Goal: Task Accomplishment & Management: Manage account settings

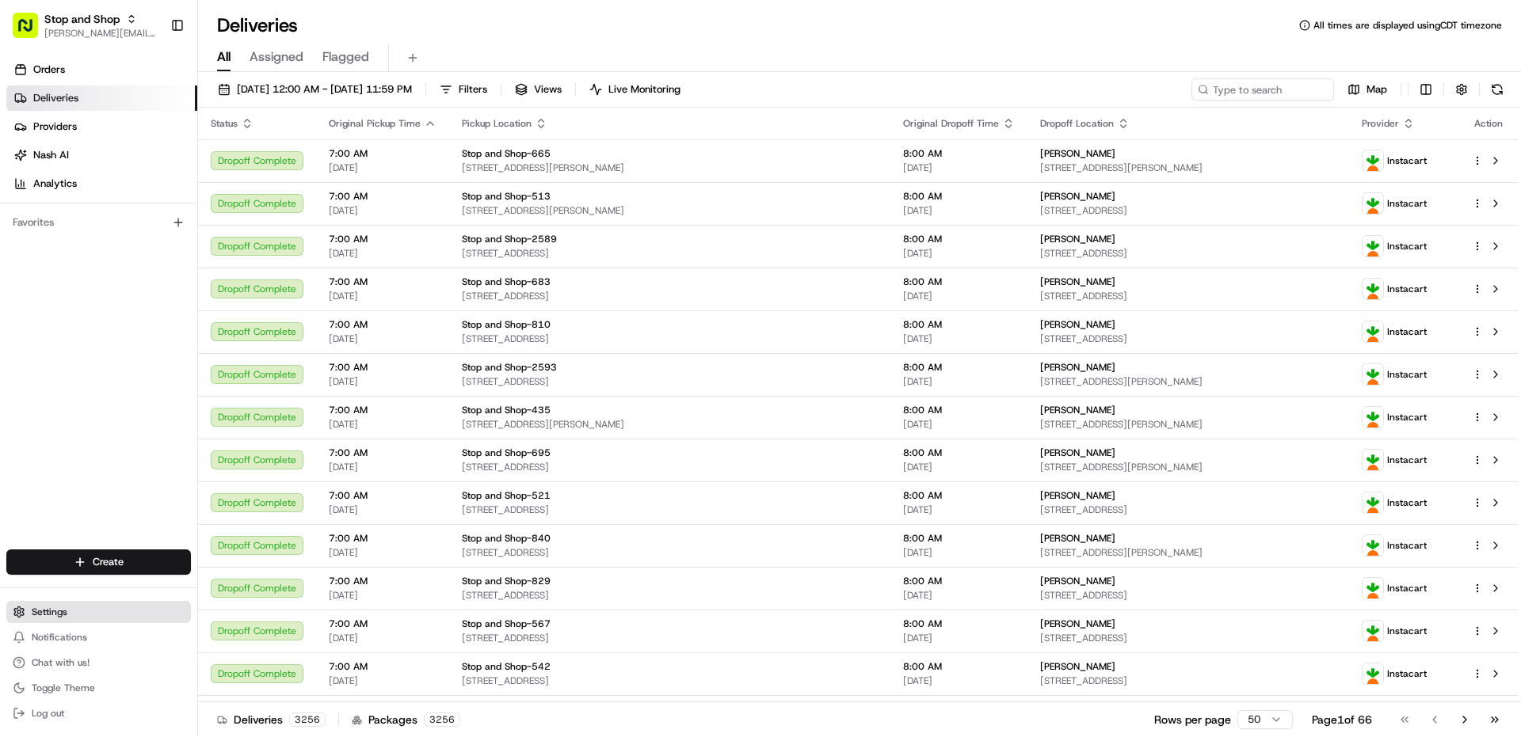
click at [54, 621] on button "Settings" at bounding box center [98, 612] width 185 height 22
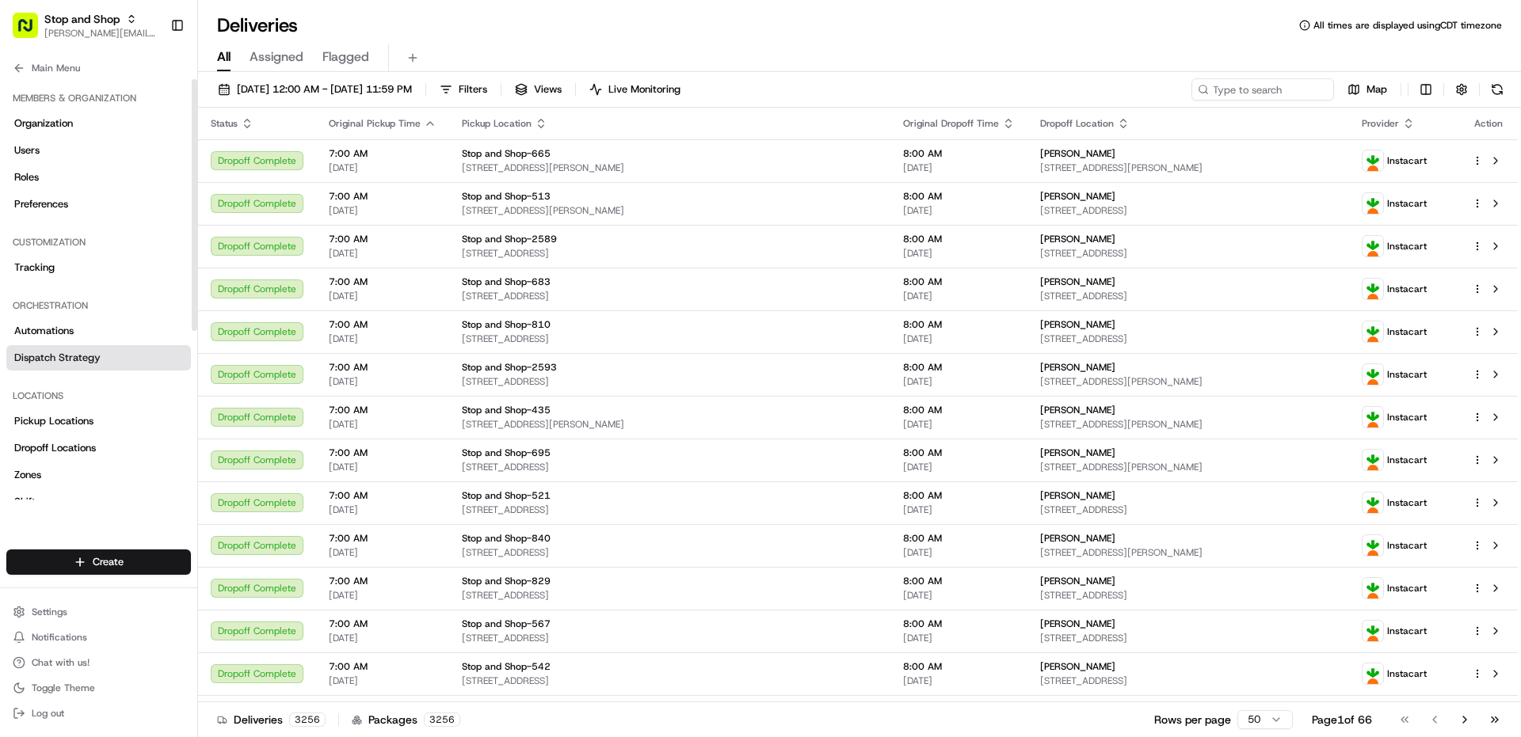
click at [90, 364] on span "Dispatch Strategy" at bounding box center [57, 358] width 86 height 14
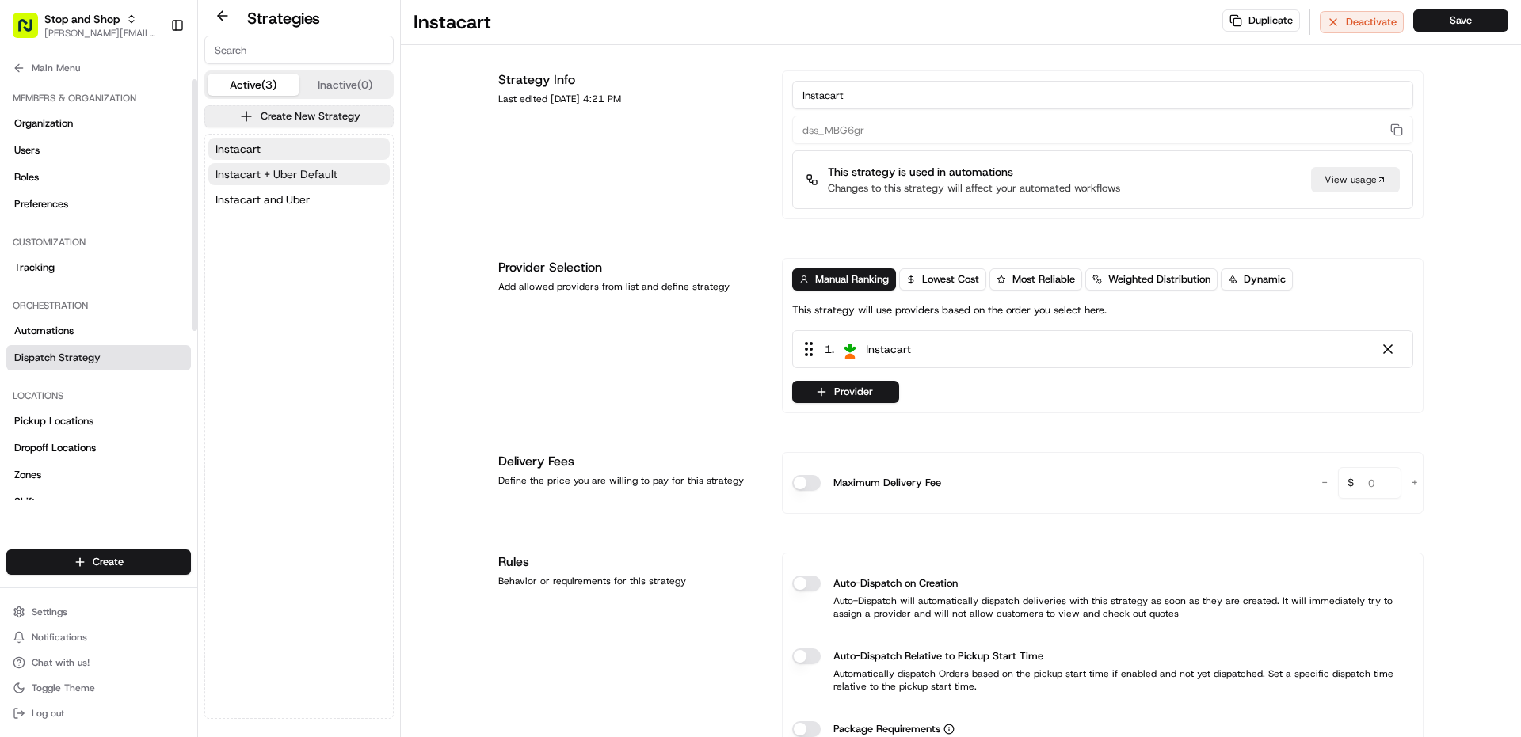
click at [321, 170] on span "Instacart + Uber Default" at bounding box center [276, 174] width 122 height 16
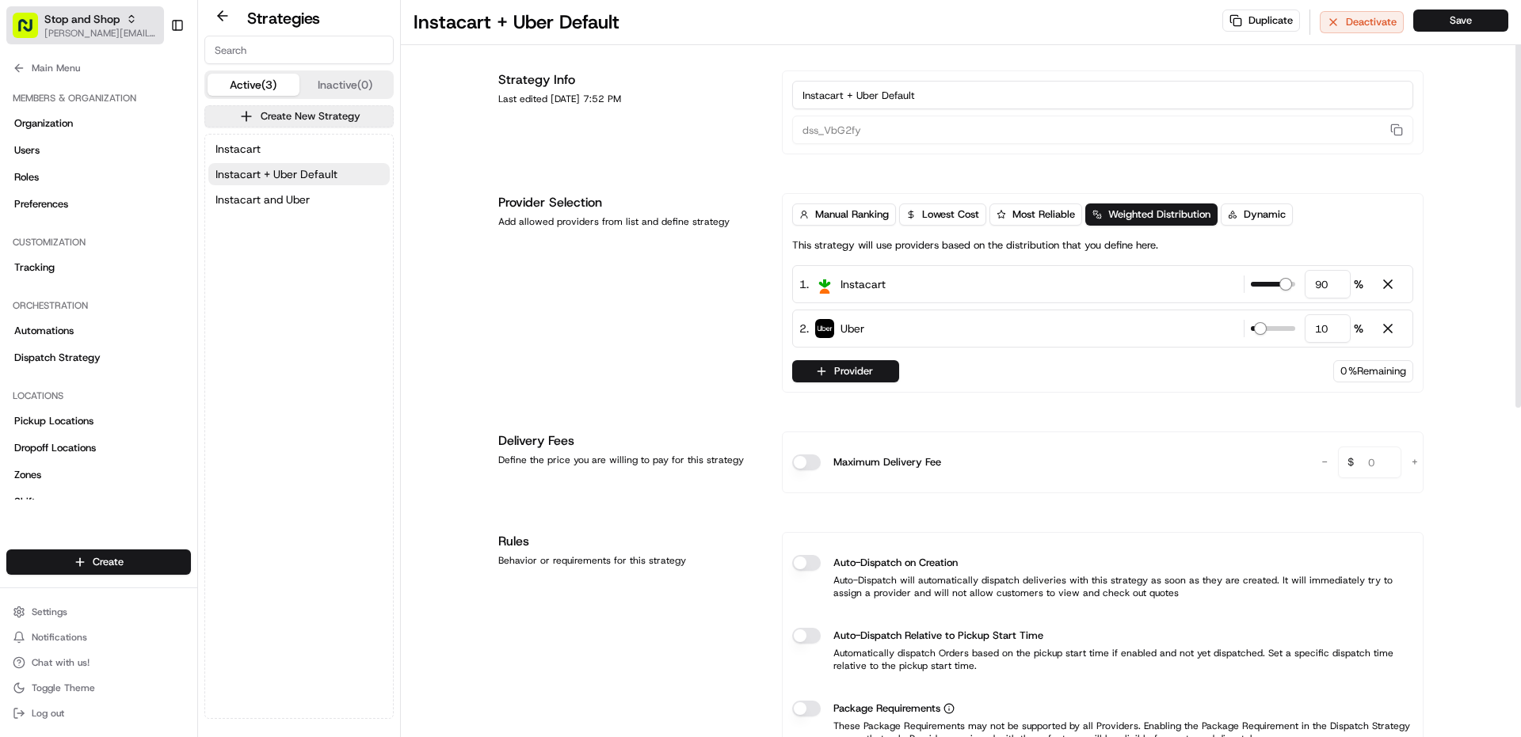
click at [70, 24] on span "Stop and Shop" at bounding box center [81, 19] width 75 height 16
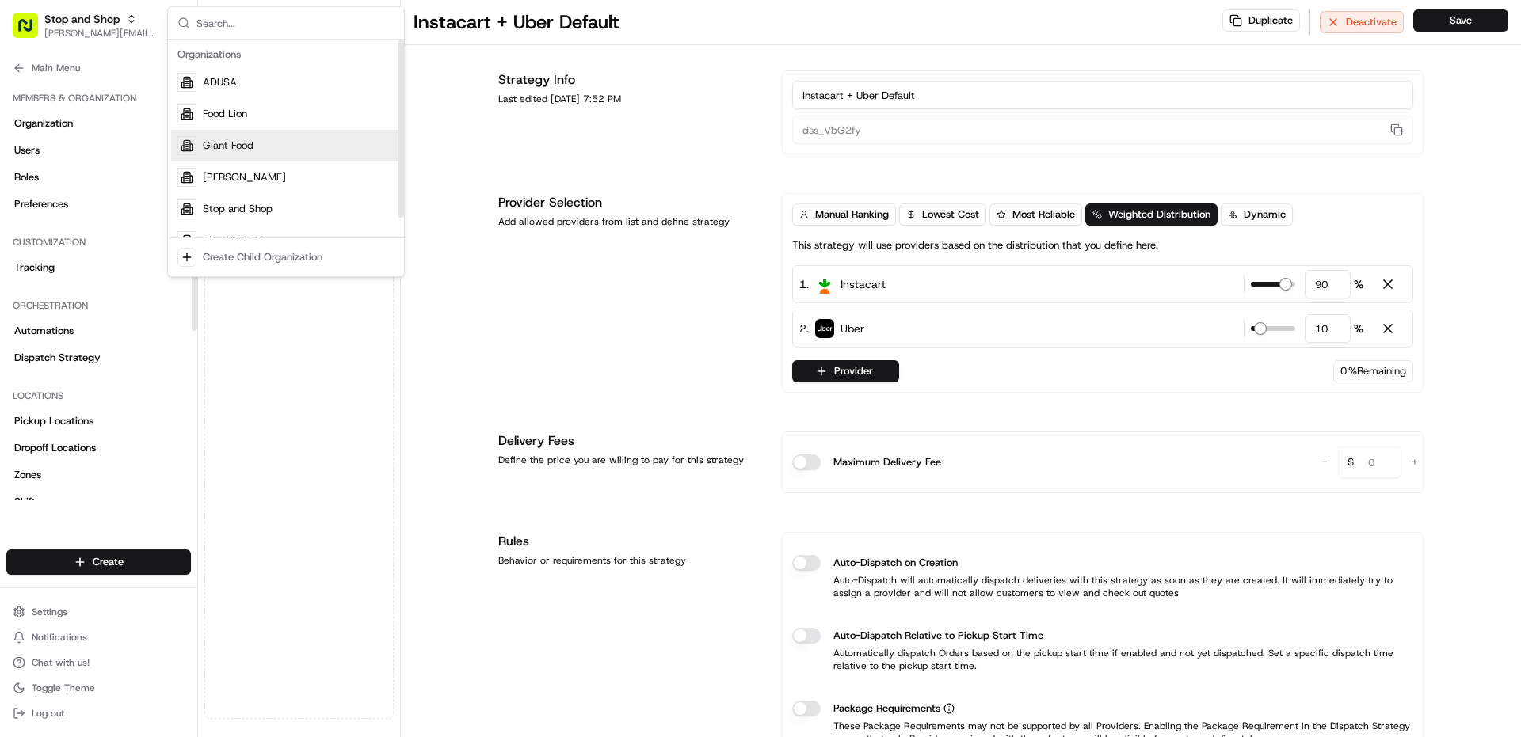
click at [258, 155] on div "Giant Food" at bounding box center [286, 146] width 230 height 32
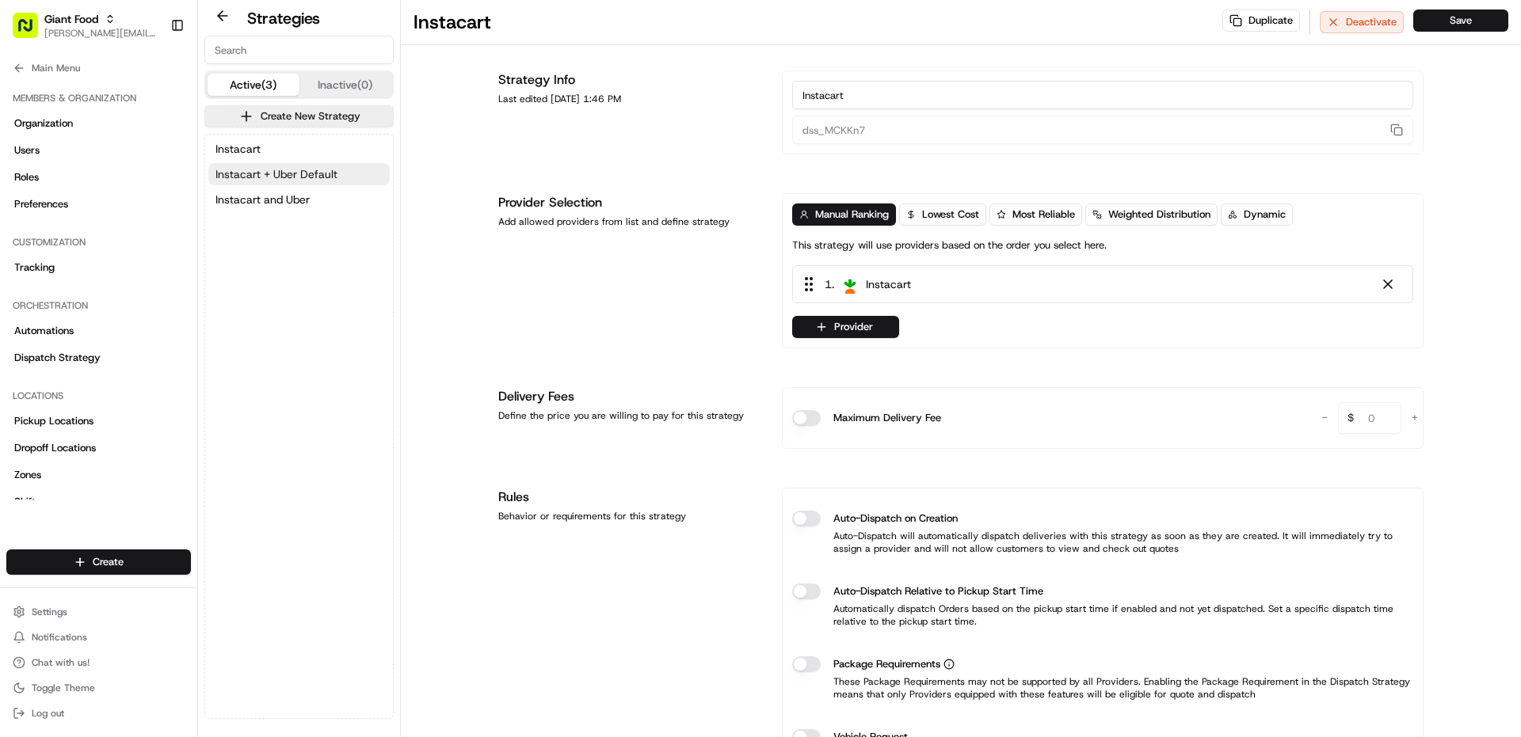
click at [312, 180] on span "Instacart + Uber Default" at bounding box center [276, 174] width 122 height 16
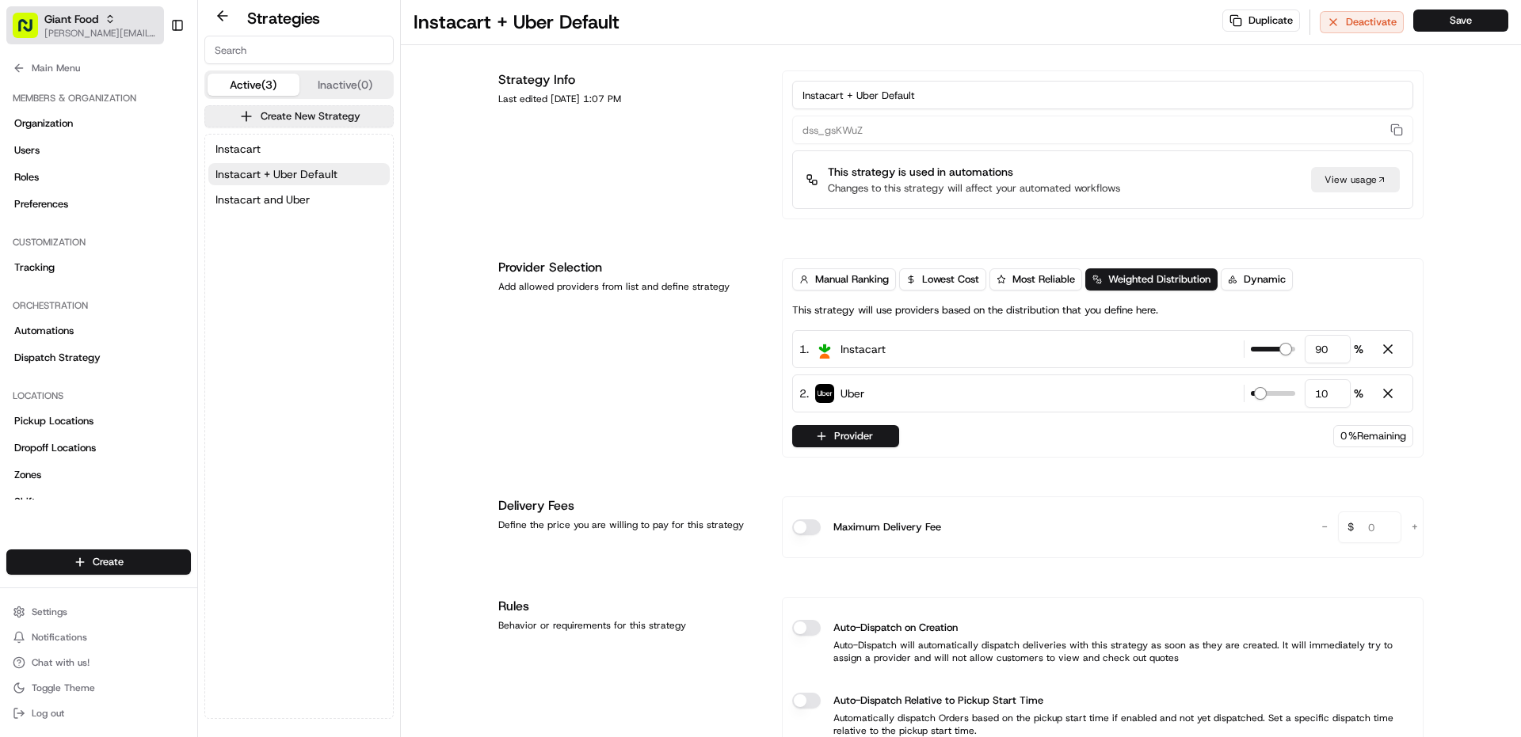
click at [115, 30] on span "[PERSON_NAME][EMAIL_ADDRESS][PERSON_NAME][DOMAIN_NAME]" at bounding box center [100, 33] width 113 height 13
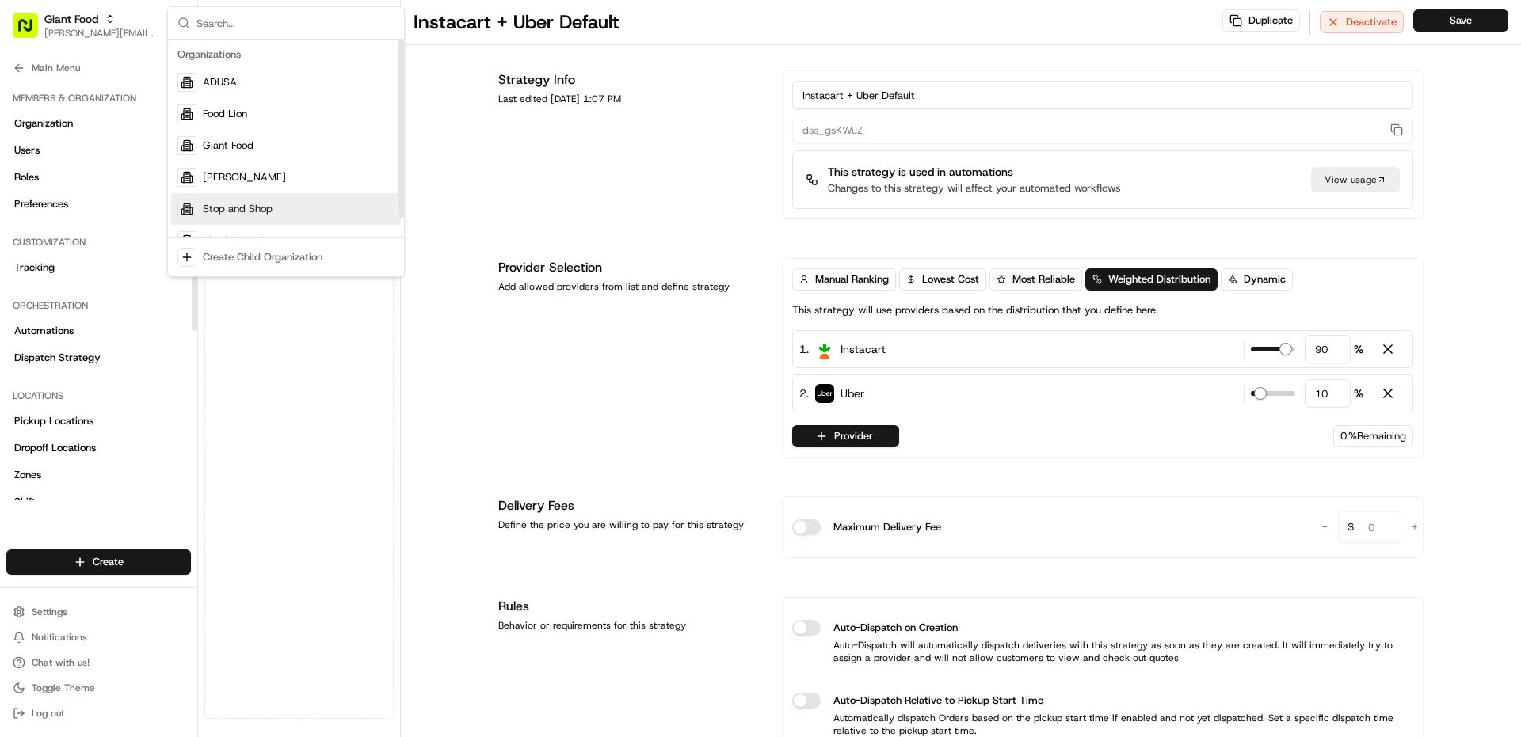
click at [267, 212] on span "Stop and Shop" at bounding box center [238, 209] width 70 height 14
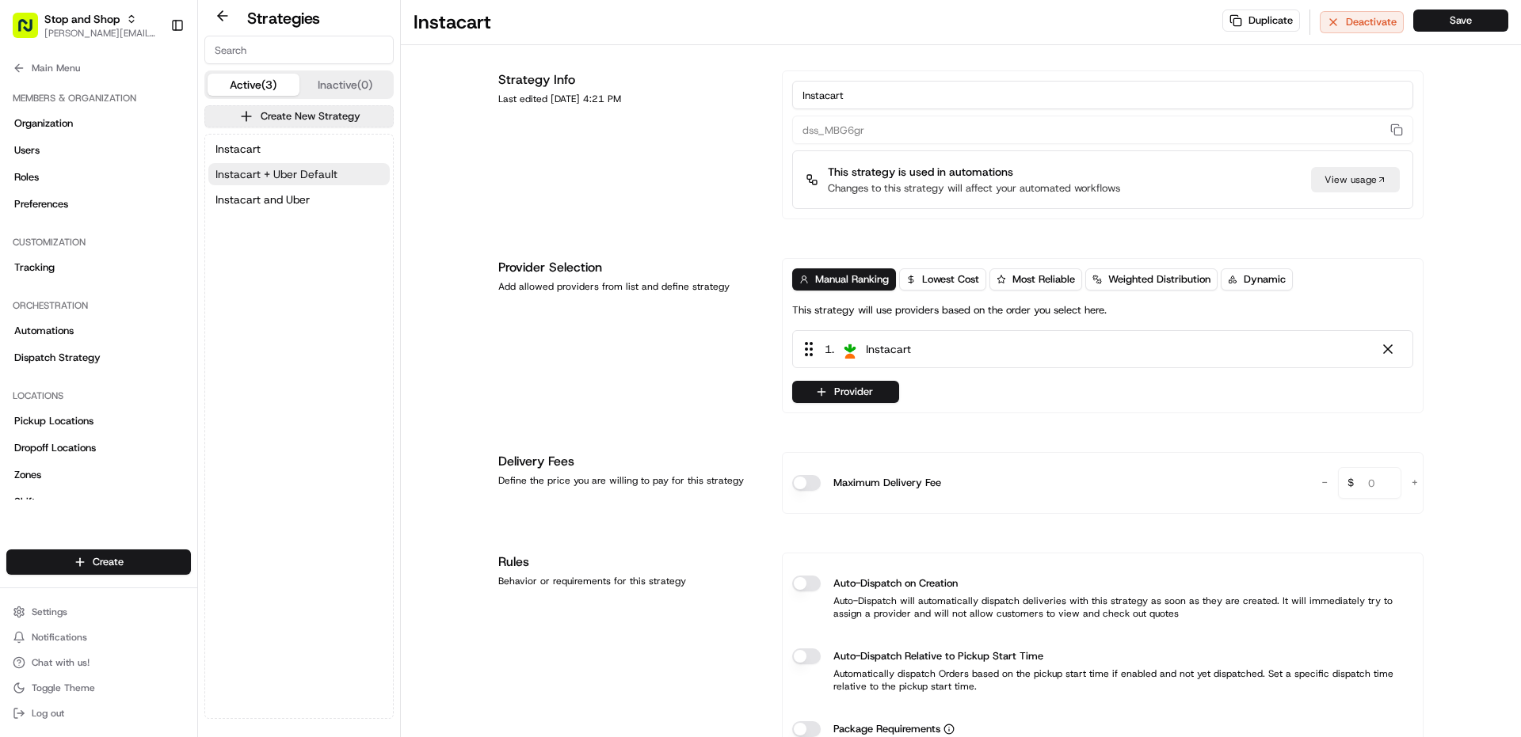
click at [305, 174] on span "Instacart + Uber Default" at bounding box center [276, 174] width 122 height 16
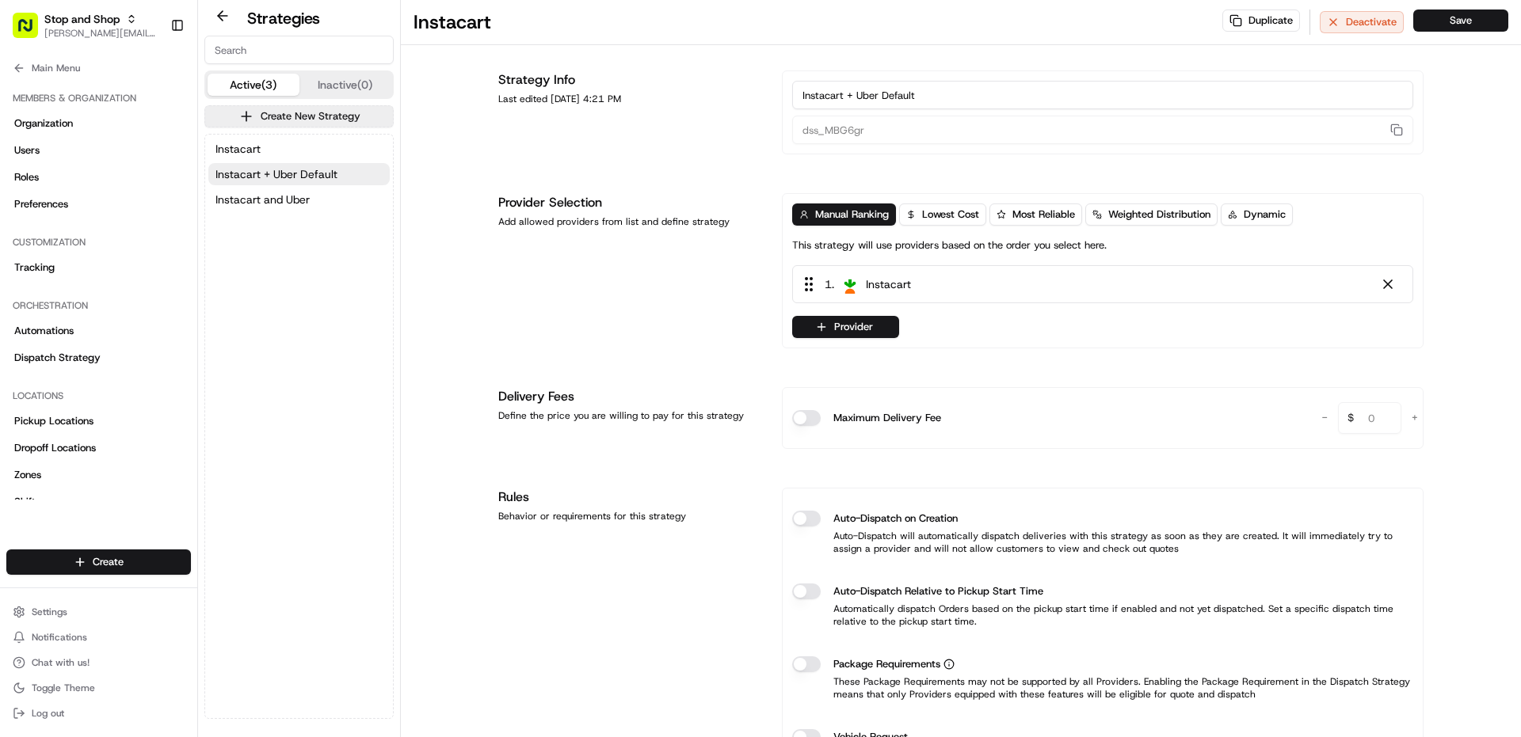
type input "dss_VbG2fy"
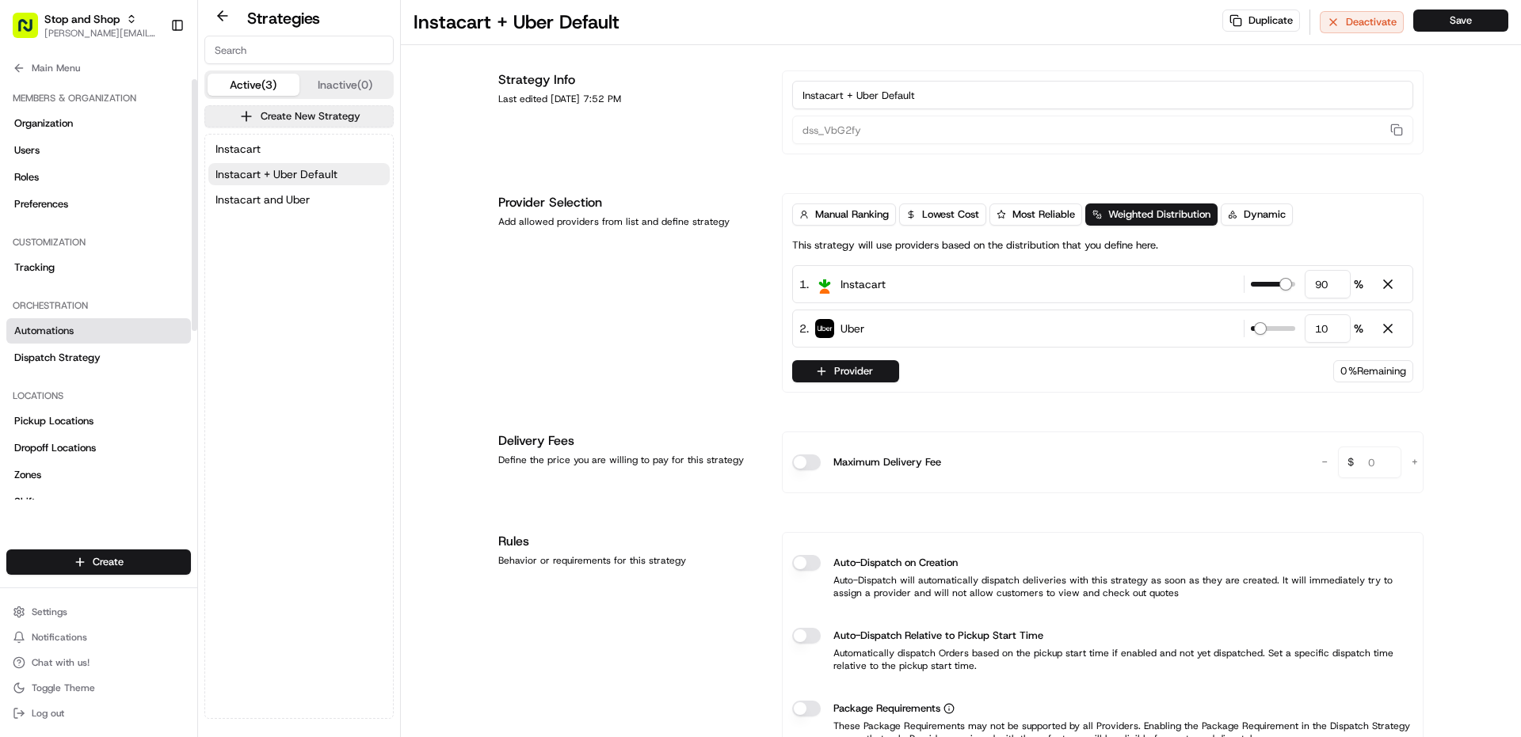
click at [51, 329] on span "Automations" at bounding box center [43, 331] width 59 height 14
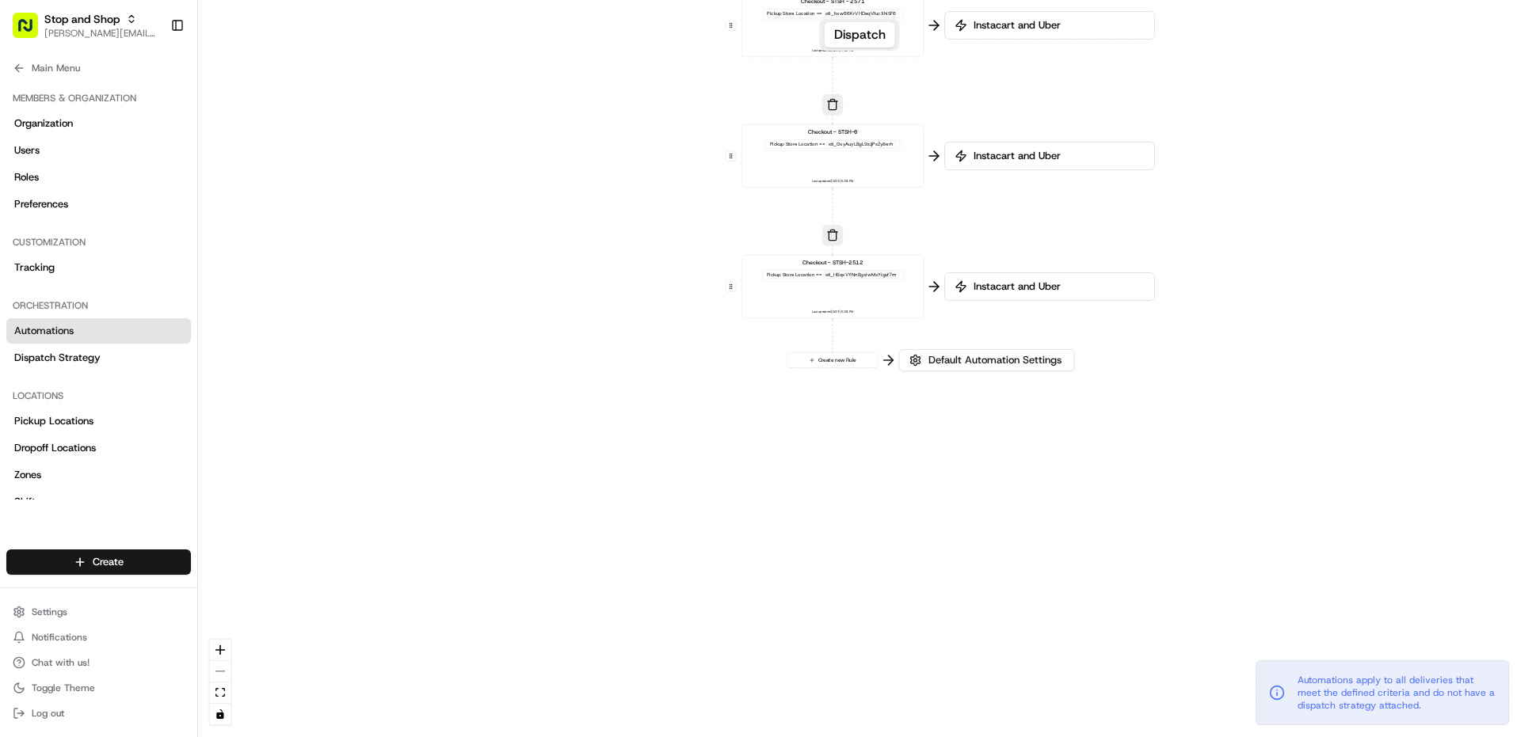
drag, startPoint x: 1307, startPoint y: 455, endPoint x: 1280, endPoint y: 40, distance: 415.9
click at [1280, 40] on div "0 0 0 0 0 0 0 Order / Delivery Received Eligibility - STSH-2571 Dropoff Zip in …" at bounding box center [859, 368] width 1323 height 737
click at [1034, 365] on span "Default Automation Settings" at bounding box center [994, 360] width 139 height 14
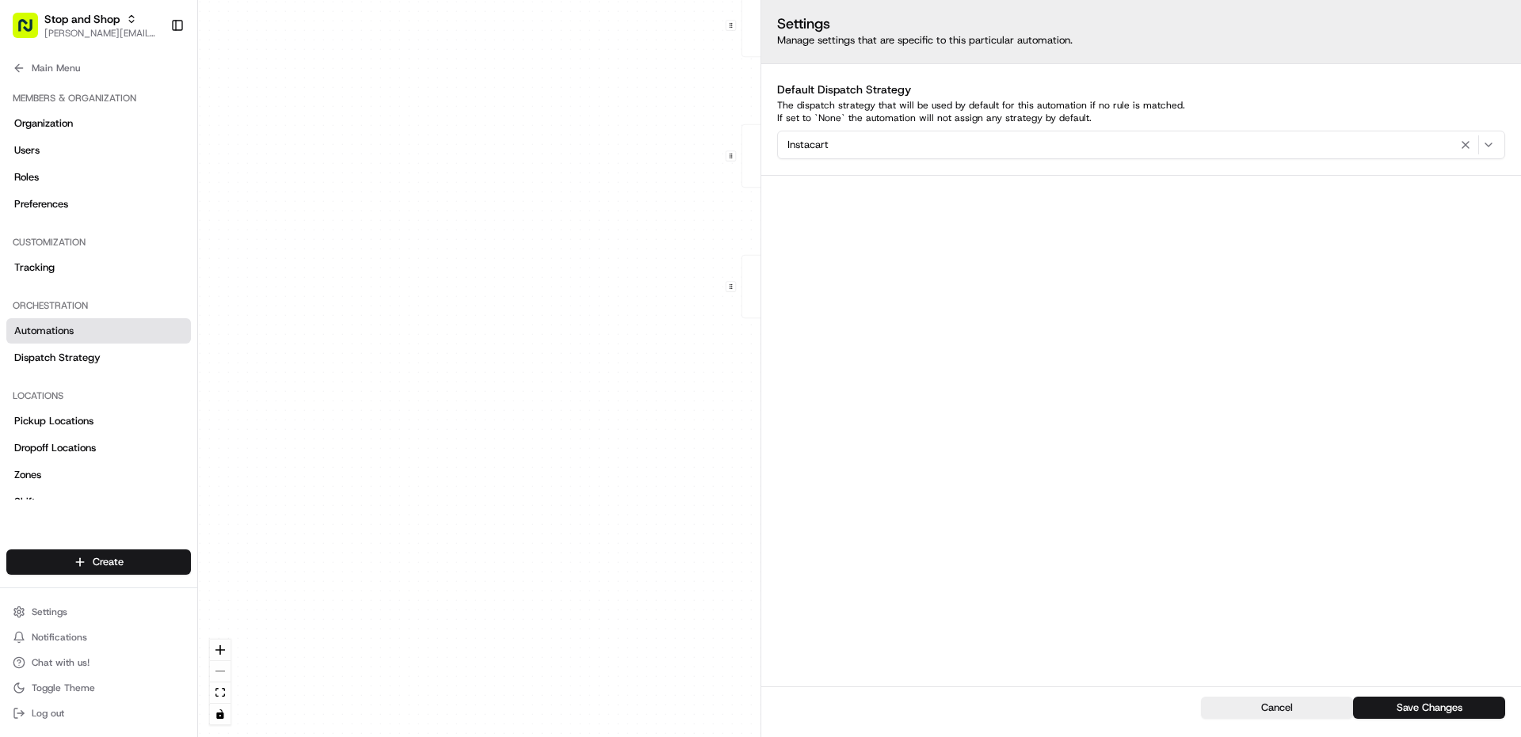
click at [1038, 152] on div "Instacart" at bounding box center [1141, 144] width 720 height 19
click at [920, 281] on span "Instacart + Uber Default" at bounding box center [900, 279] width 195 height 14
click at [1361, 531] on html "Stop and Shop [PERSON_NAME][EMAIL_ADDRESS][PERSON_NAME][DOMAIN_NAME] Toggle Sid…" at bounding box center [760, 368] width 1521 height 737
click at [1417, 703] on button "Save Changes" at bounding box center [1429, 708] width 152 height 22
click at [1453, 705] on button "Save Changes" at bounding box center [1429, 708] width 152 height 22
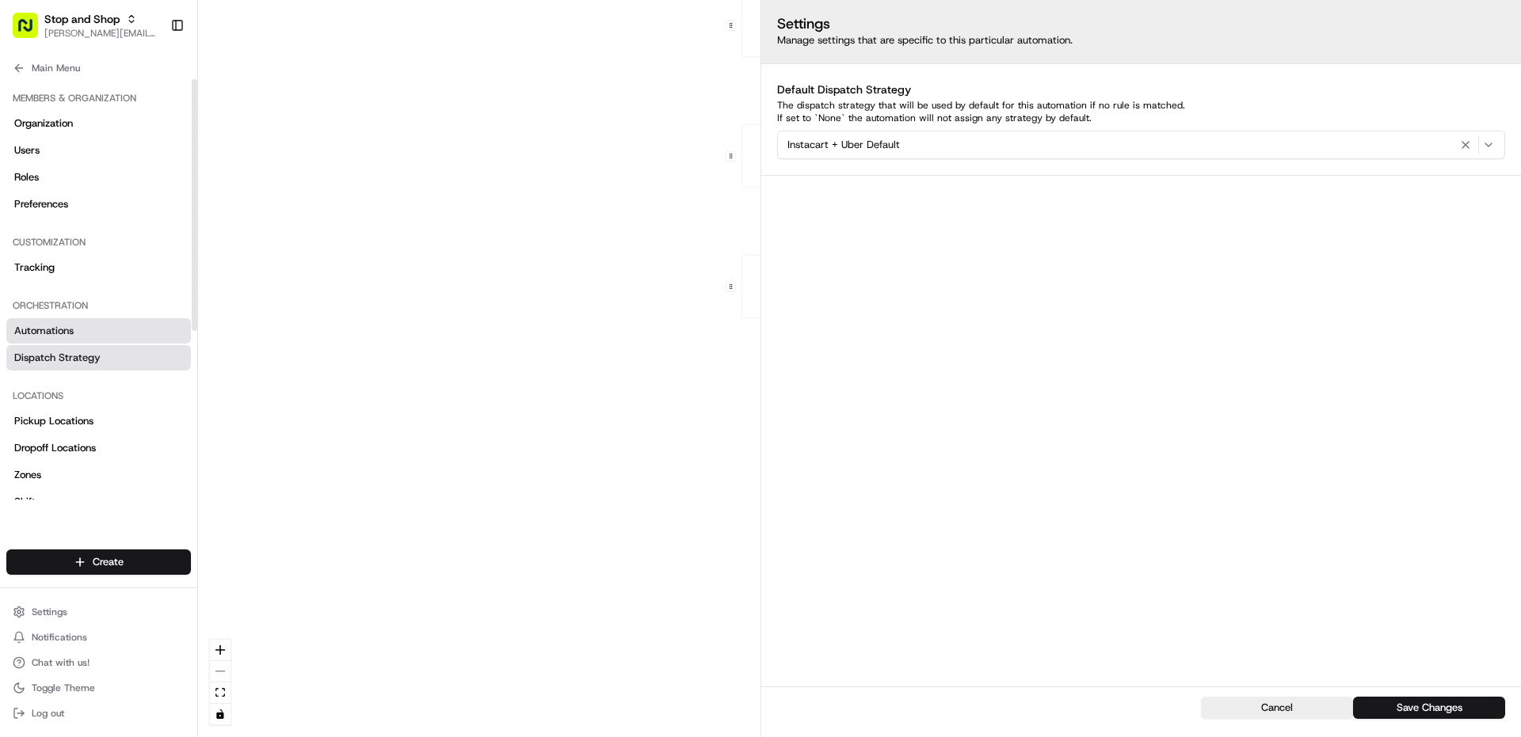
click at [45, 363] on span "Dispatch Strategy" at bounding box center [57, 358] width 86 height 14
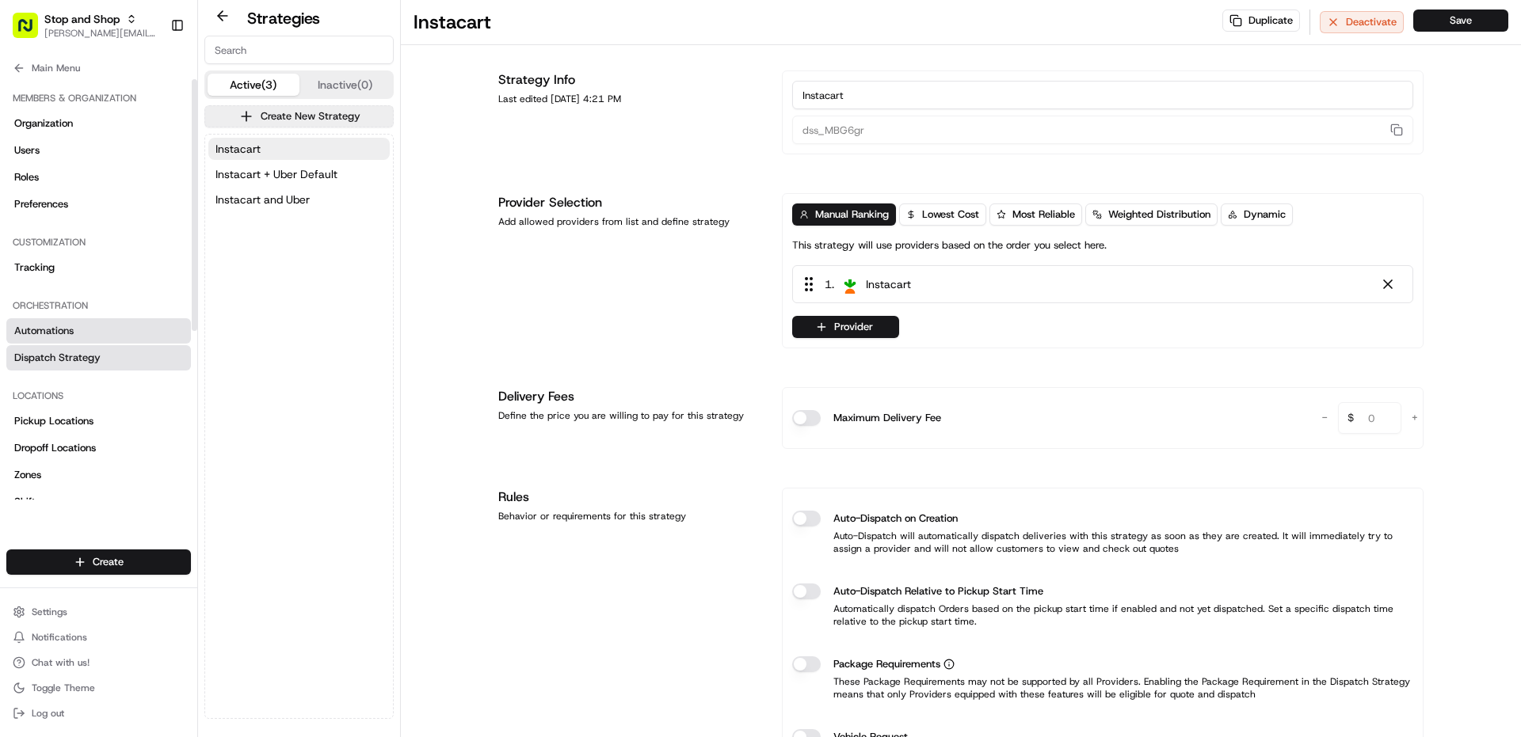
click at [75, 326] on link "Automations" at bounding box center [98, 330] width 185 height 25
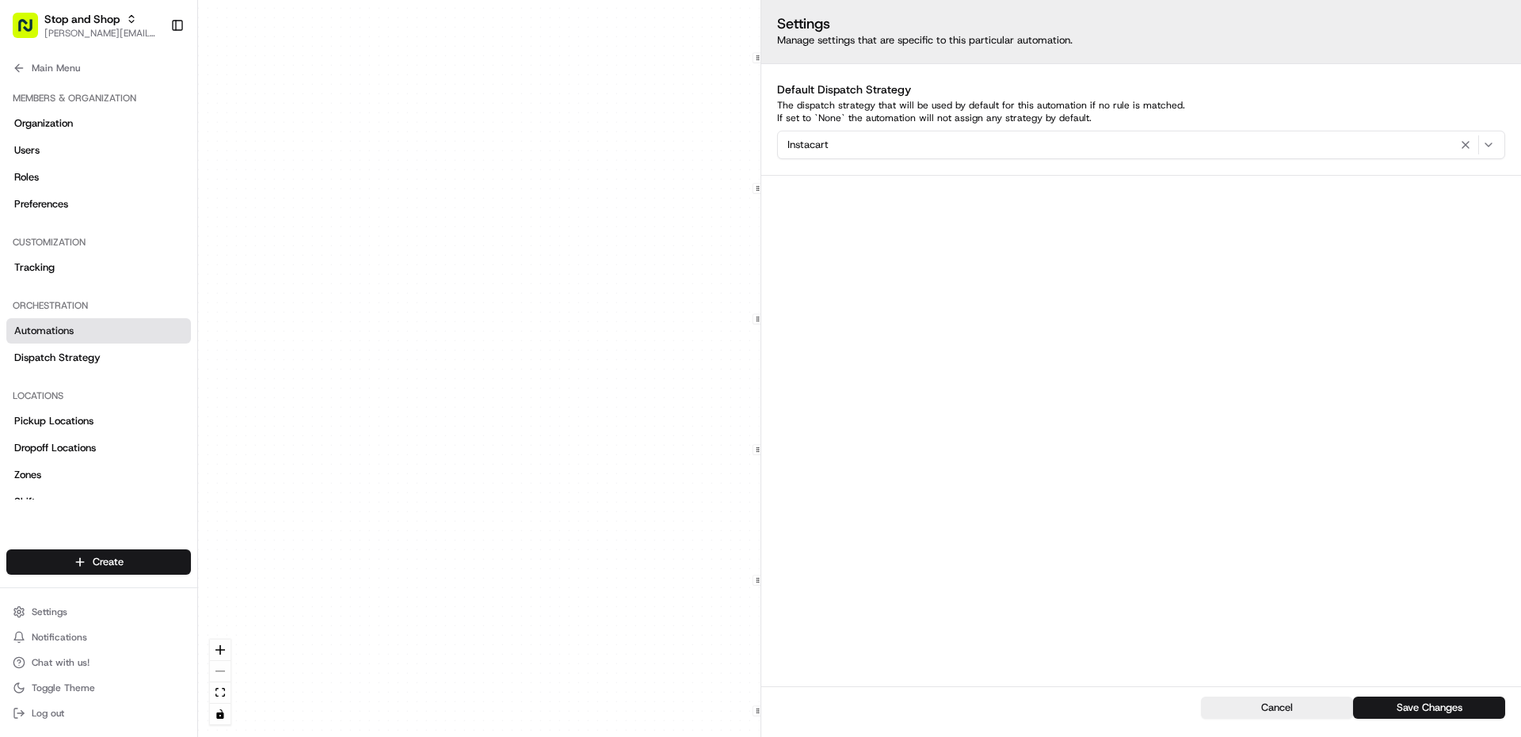
click at [400, 250] on div "0 0 0 0 0 0 0 Order / Delivery Received Eligibility - STSH-2571 Dropoff Zip in …" at bounding box center [859, 368] width 1323 height 737
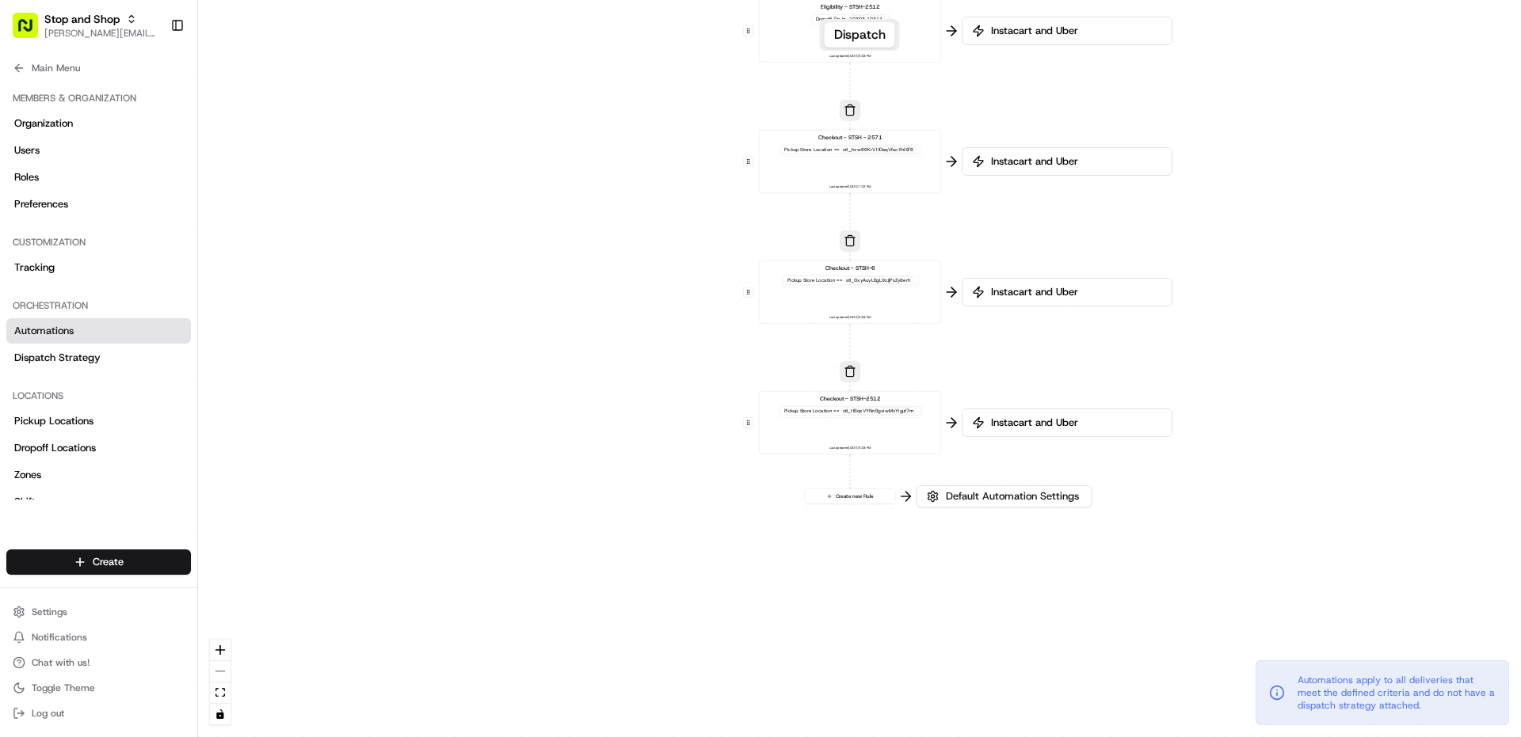
drag, startPoint x: 579, startPoint y: 483, endPoint x: 567, endPoint y: 208, distance: 275.1
click at [567, 208] on div "0 0 0 0 0 0 0 Order / Delivery Received Eligibility - STSH-2571 Dropoff Zip in …" at bounding box center [859, 368] width 1323 height 737
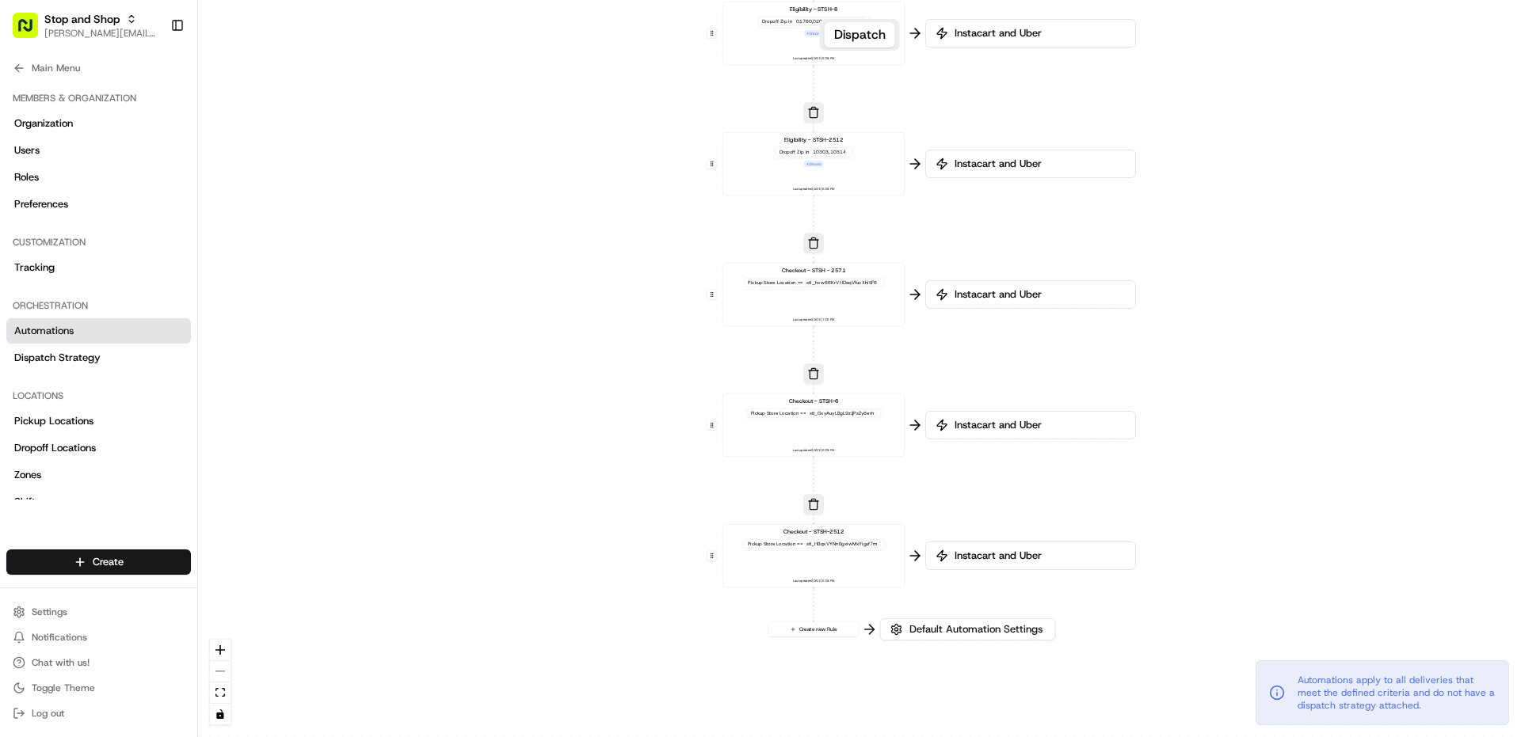
drag, startPoint x: 567, startPoint y: 208, endPoint x: 520, endPoint y: 252, distance: 63.9
click at [520, 252] on div "0 0 0 0 0 0 0 Order / Delivery Received Eligibility - STSH-2571 Dropoff Zip in …" at bounding box center [859, 368] width 1323 height 737
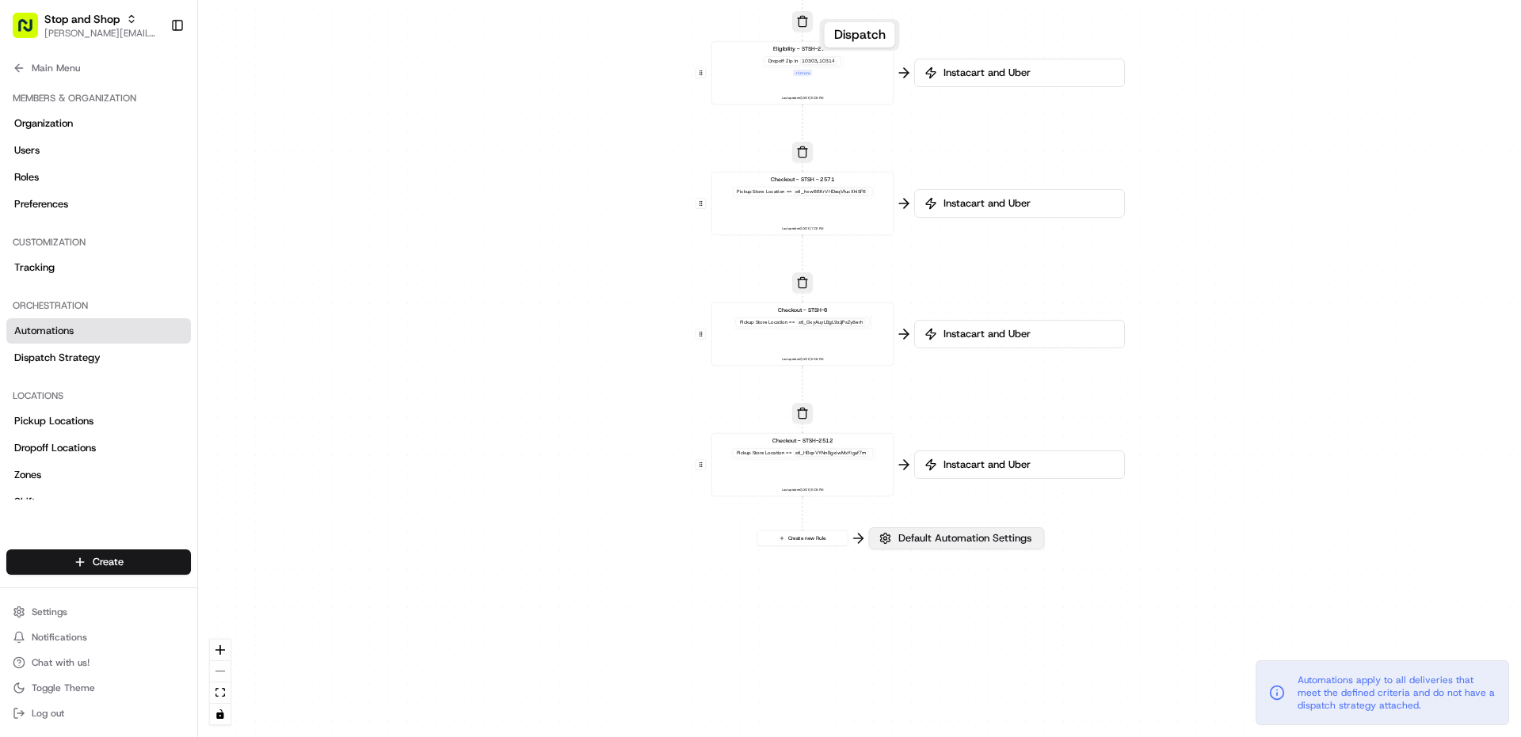
click at [935, 539] on span "Default Automation Settings" at bounding box center [964, 538] width 139 height 14
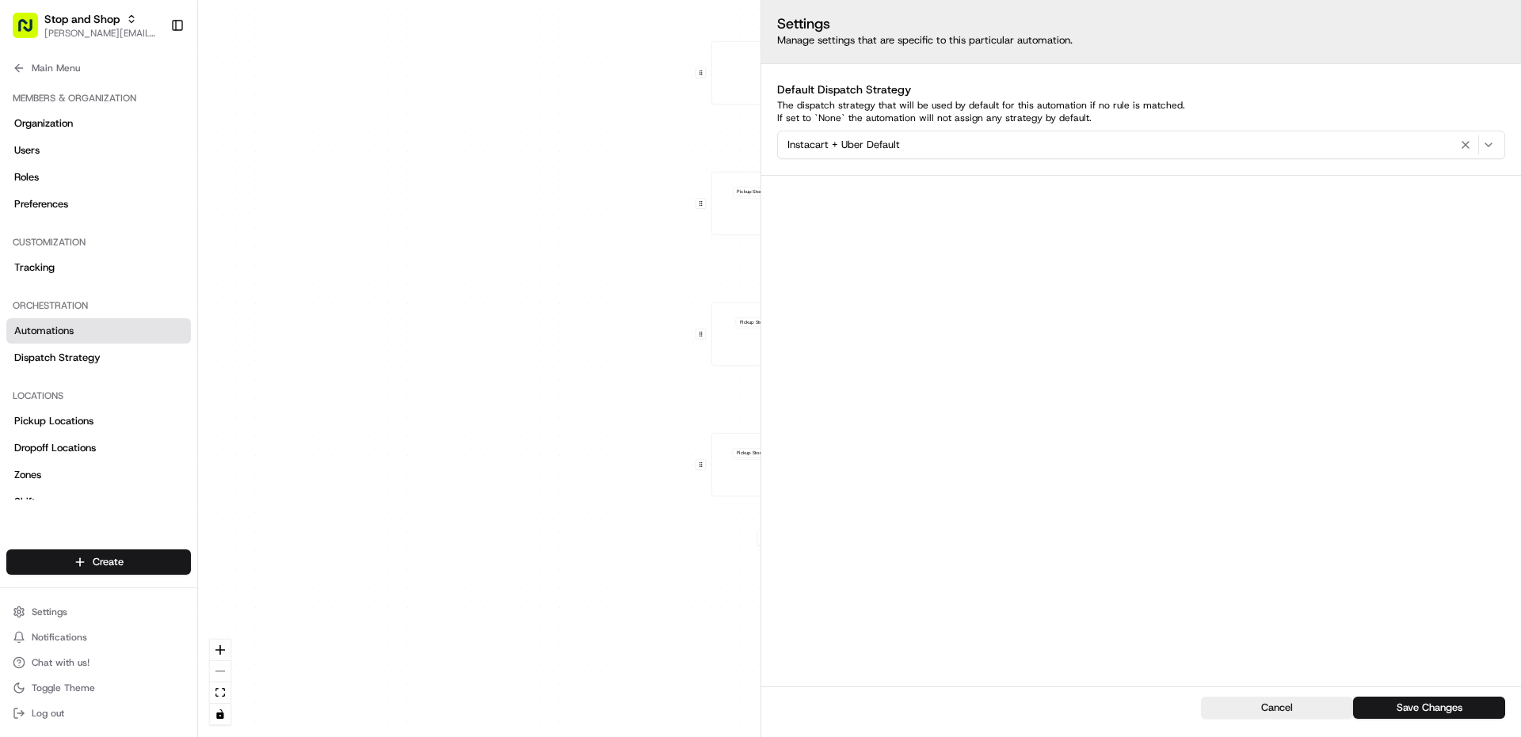
click at [554, 350] on div "0 0 0 0 0 0 0 Order / Delivery Received Eligibility - STSH-2571 Dropoff Zip in …" at bounding box center [859, 368] width 1323 height 737
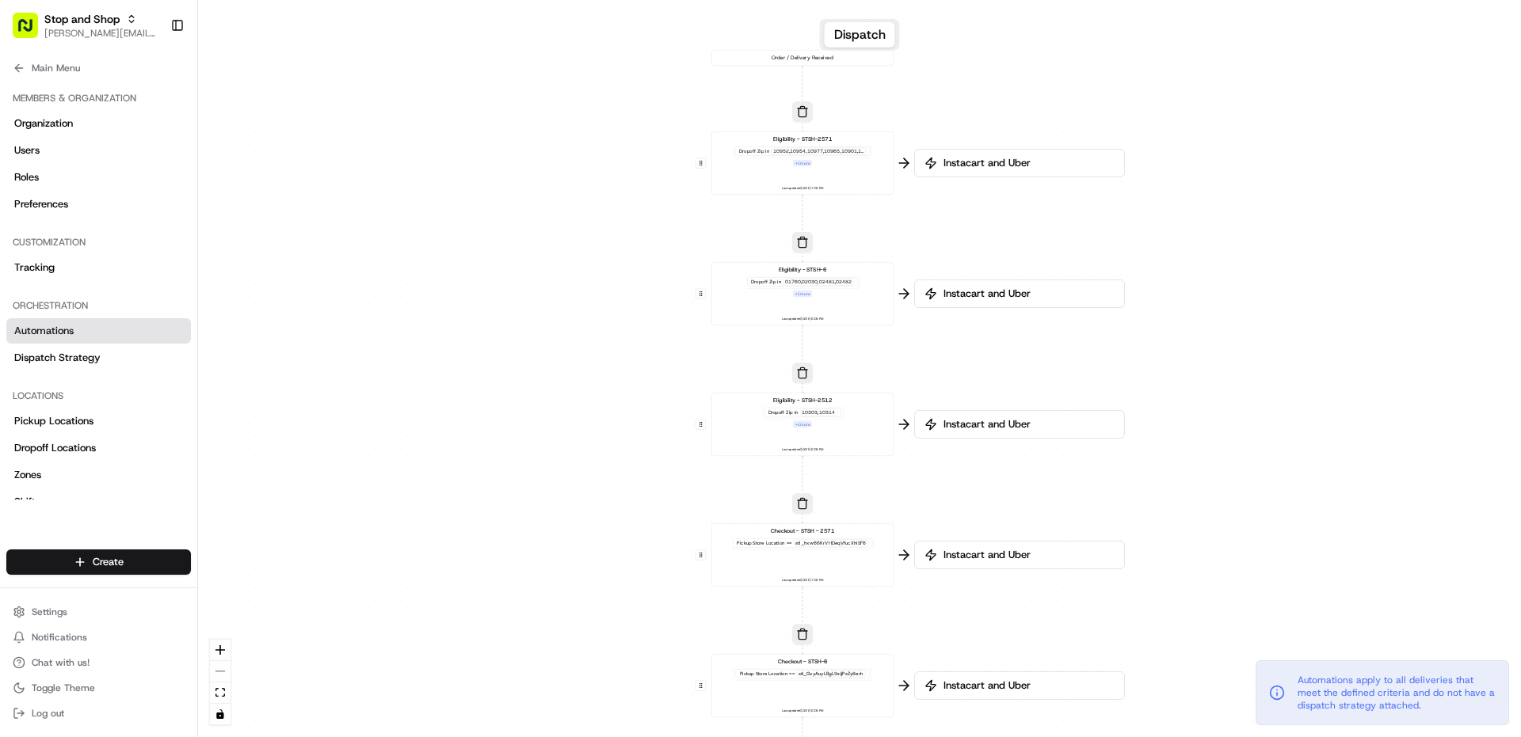
drag, startPoint x: 566, startPoint y: 285, endPoint x: 566, endPoint y: 637, distance: 351.7
click at [566, 637] on div "0 0 0 0 0 0 0 Order / Delivery Received Eligibility - STSH-2571 Dropoff Zip in …" at bounding box center [859, 368] width 1323 height 737
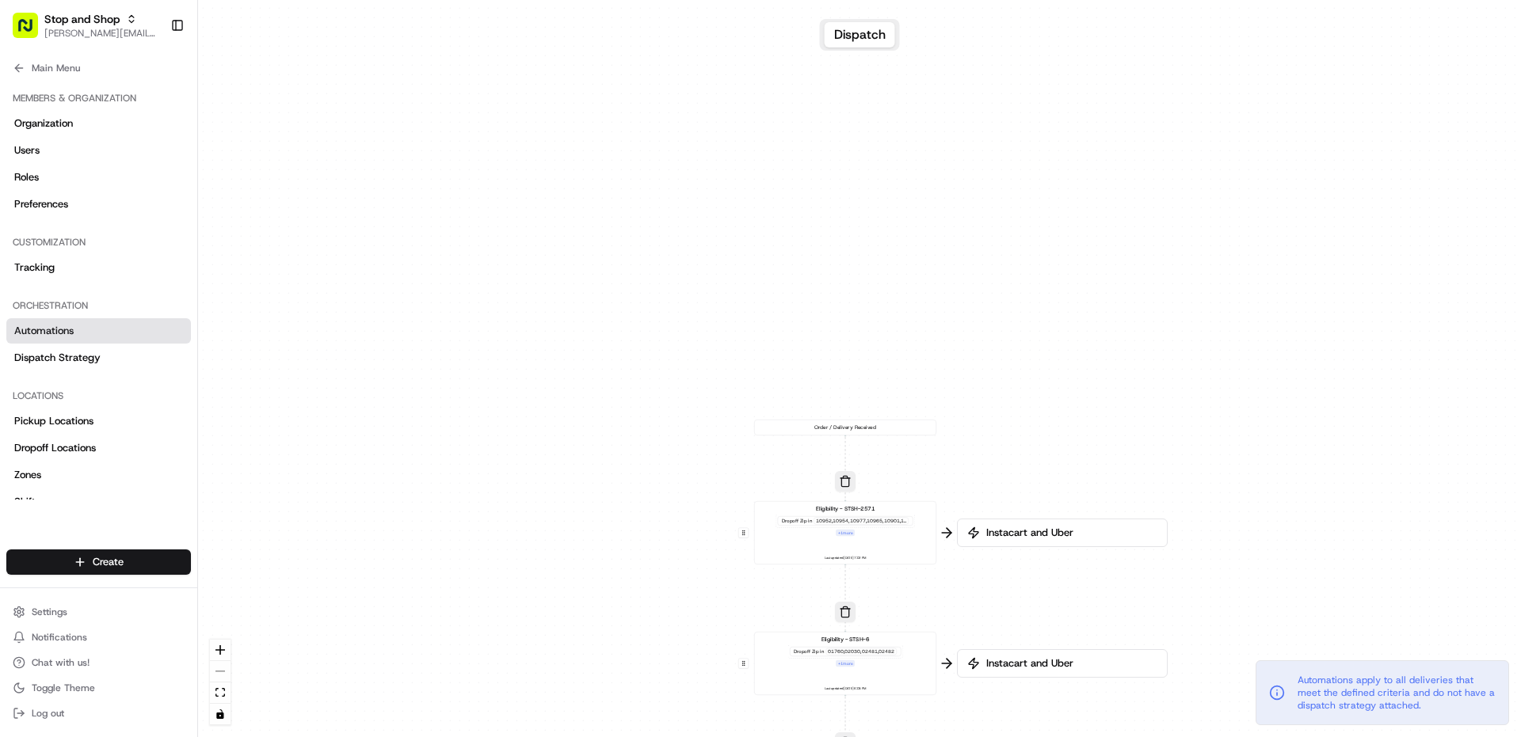
drag, startPoint x: 455, startPoint y: 188, endPoint x: 497, endPoint y: 558, distance: 372.4
click at [497, 558] on div "0 0 0 0 0 0 0 Order / Delivery Received Eligibility - STSH-2571 Dropoff Zip in …" at bounding box center [859, 368] width 1323 height 737
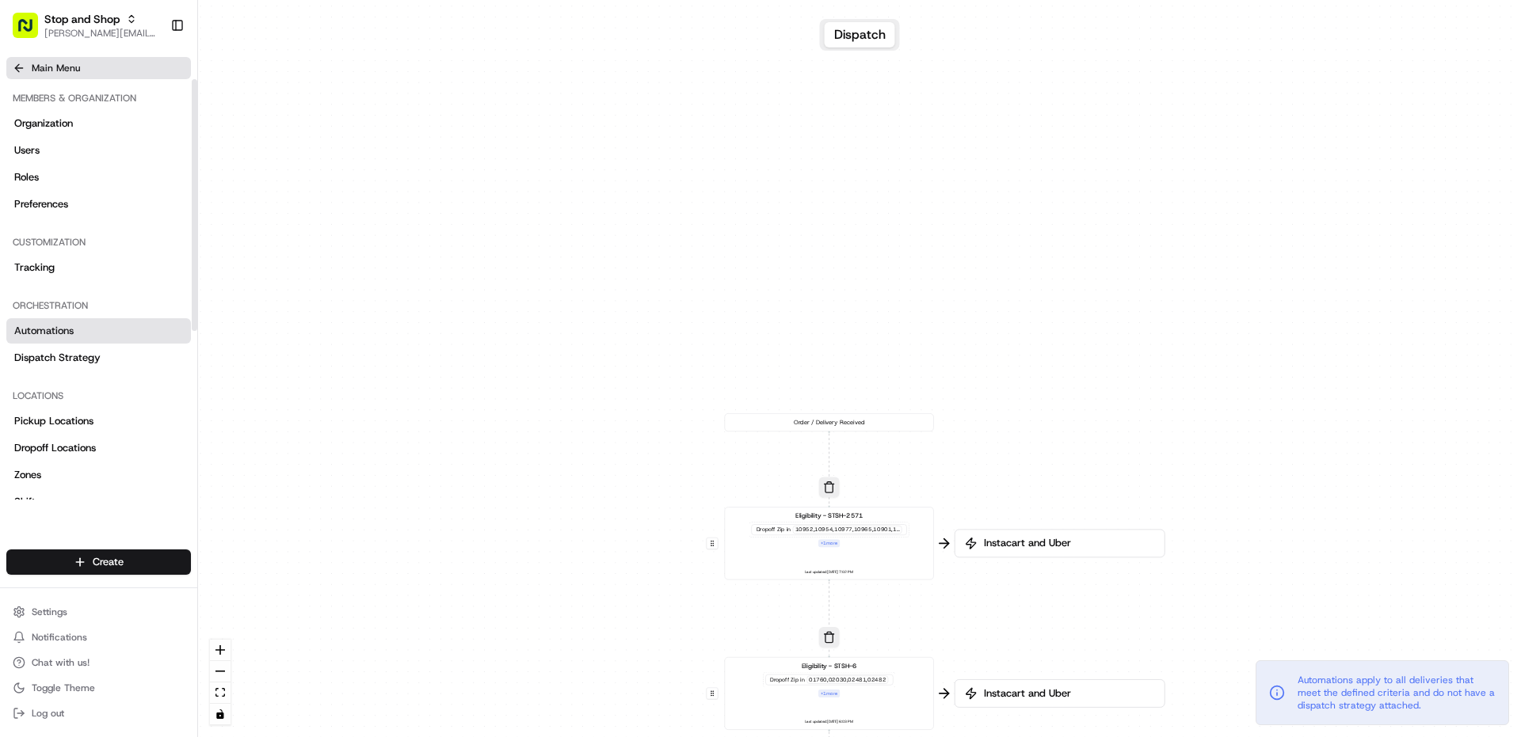
click at [88, 61] on button "Main Menu" at bounding box center [98, 68] width 185 height 22
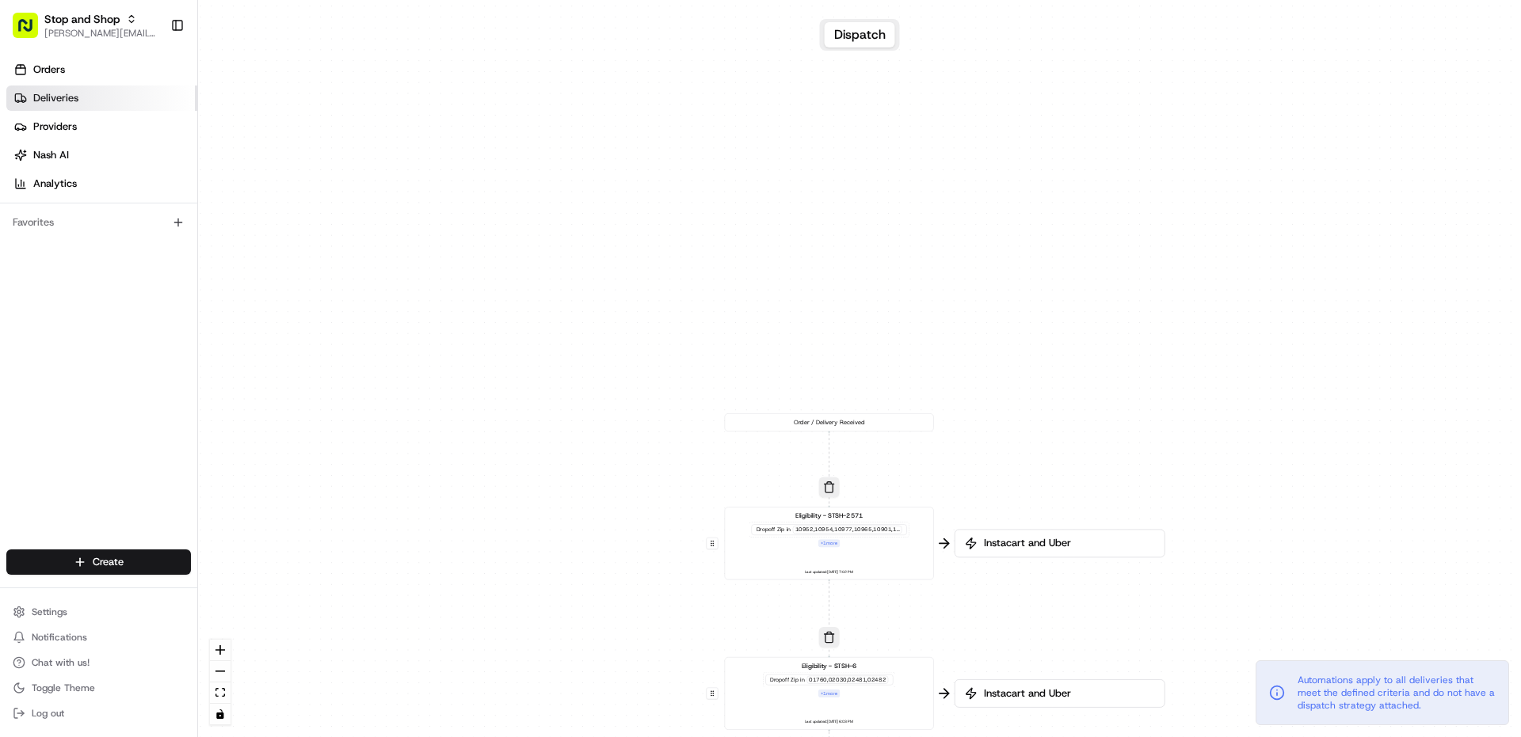
click at [86, 106] on link "Deliveries" at bounding box center [101, 98] width 191 height 25
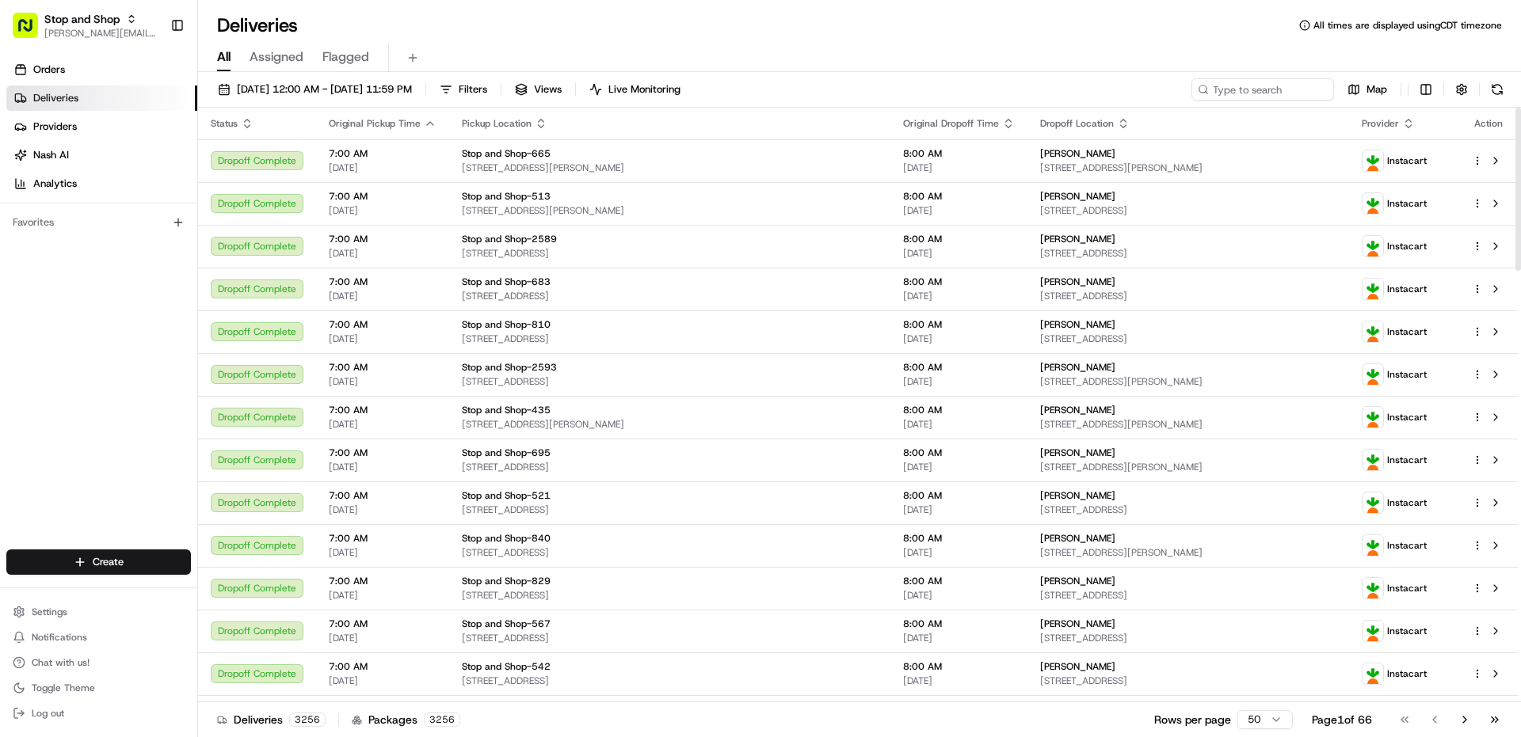
click at [1264, 724] on html "Stop and Shop [PERSON_NAME][EMAIL_ADDRESS][PERSON_NAME][DOMAIN_NAME] Toggle Sid…" at bounding box center [760, 368] width 1521 height 737
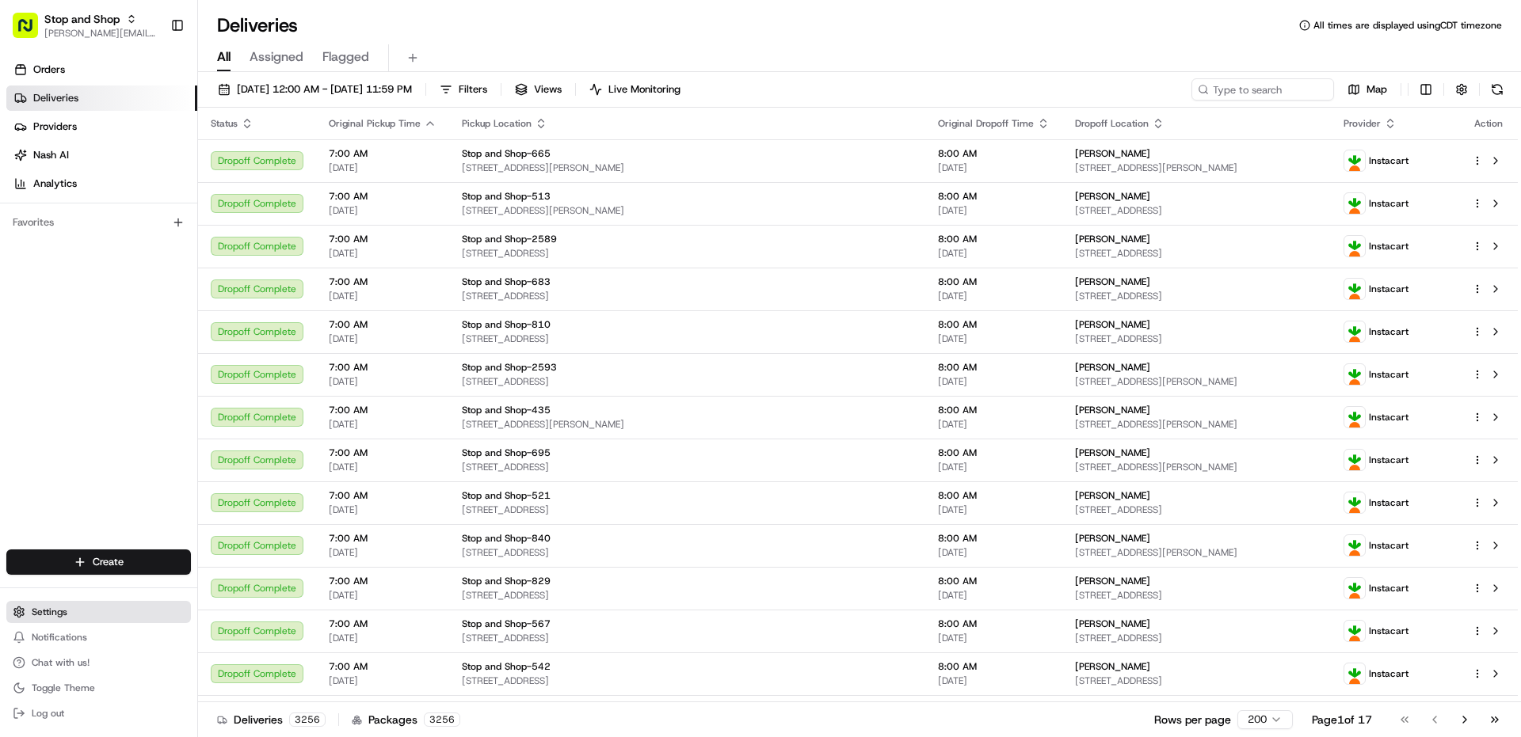
click at [57, 611] on span "Settings" at bounding box center [50, 612] width 36 height 13
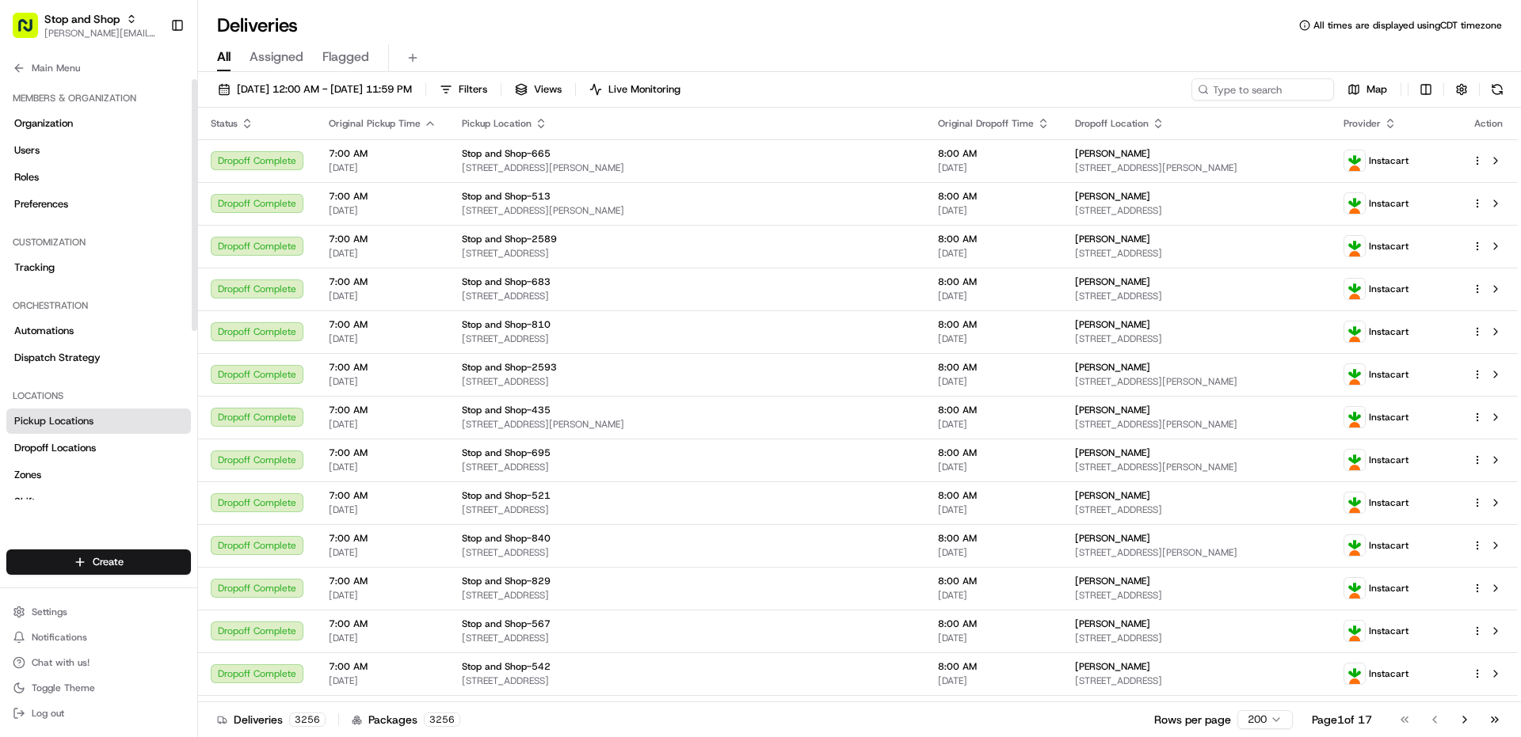
click at [72, 411] on link "Pickup Locations" at bounding box center [98, 421] width 185 height 25
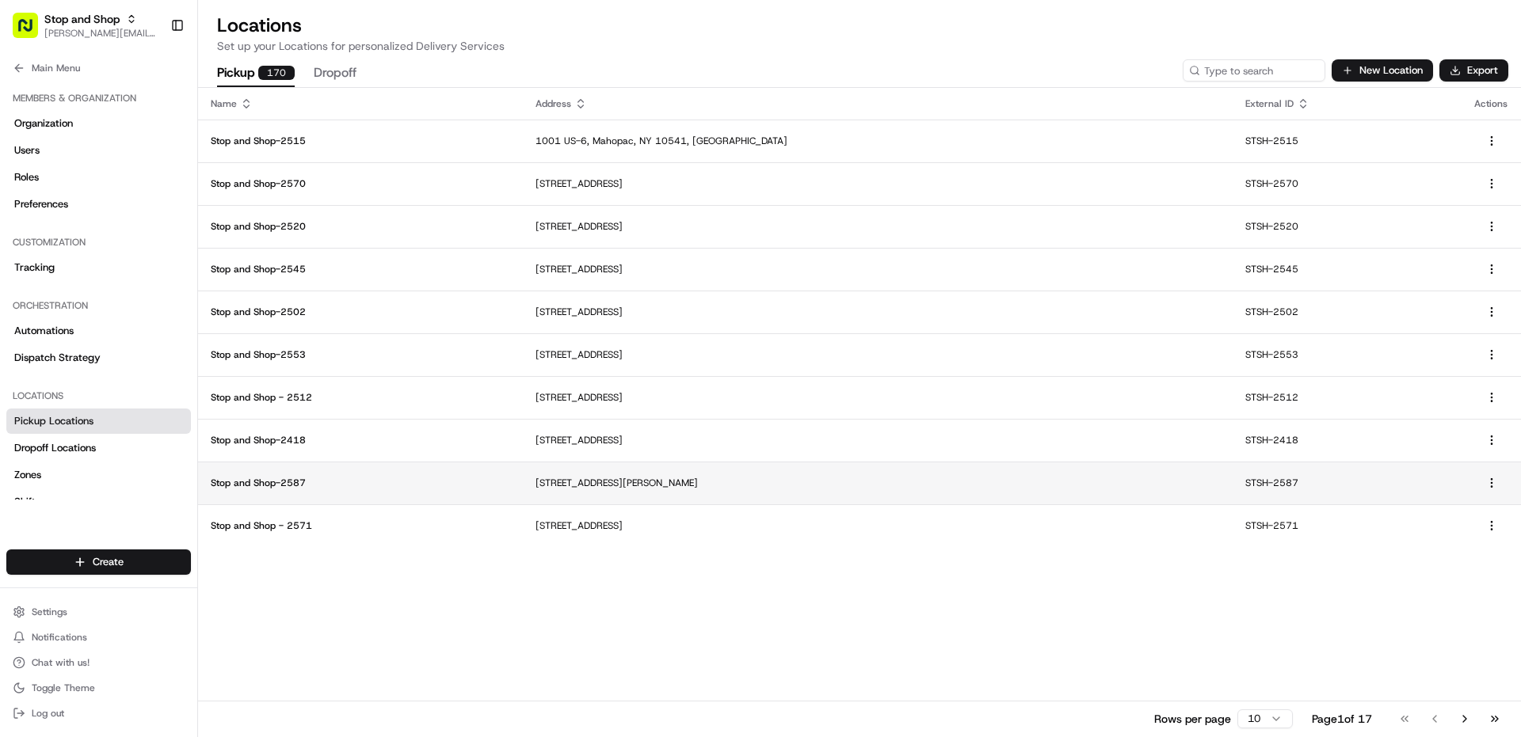
click at [351, 490] on td "Stop and Shop-2587" at bounding box center [360, 483] width 325 height 43
